Goal: Task Accomplishment & Management: Complete application form

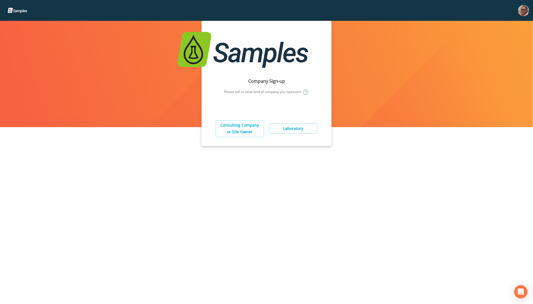
click at [298, 220] on div "Company Sign-up Please tell us what kind of company you represent Consulting Co…" at bounding box center [266, 162] width 533 height 283
click at [235, 127] on button "Consulting Company or Site Owner" at bounding box center [240, 128] width 48 height 17
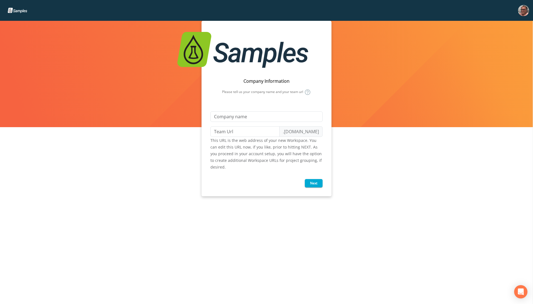
click at [75, 245] on div "Company Information Please tell us your company name and your team url .[DOMAIN…" at bounding box center [266, 162] width 533 height 283
